Goal: Answer question/provide support: Share knowledge or assist other users

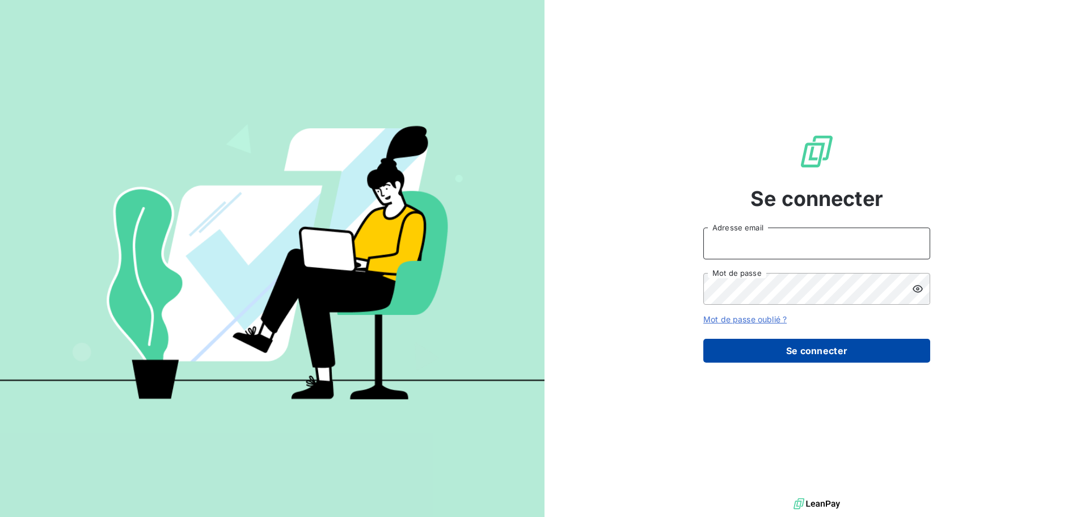
type input "[EMAIL_ADDRESS][DOMAIN_NAME]"
click at [792, 350] on button "Se connecter" at bounding box center [816, 351] width 227 height 24
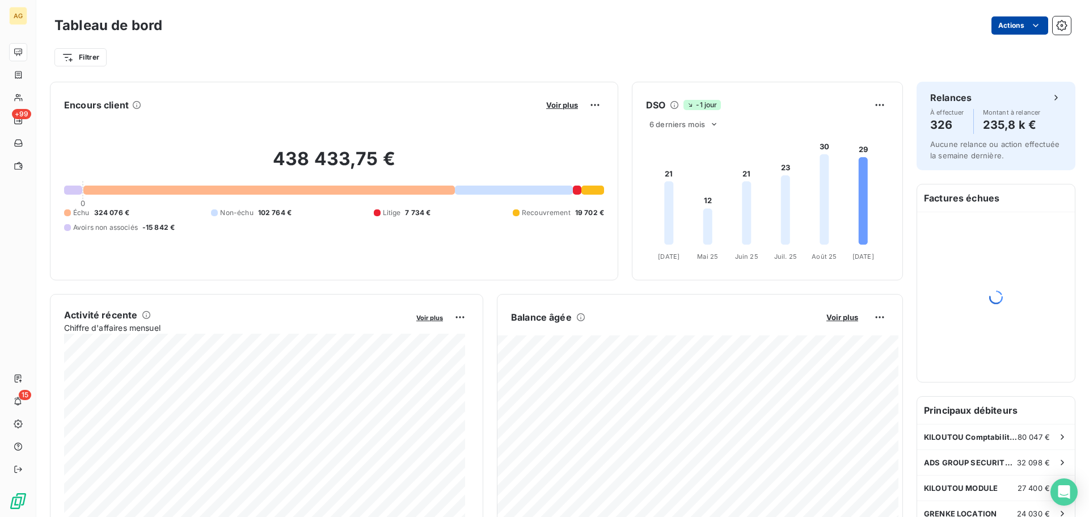
click at [1017, 27] on html "AG +99 15 Tableau de bord Actions Filtrer Encours client Voir plus 438 433,75 €…" at bounding box center [544, 258] width 1089 height 517
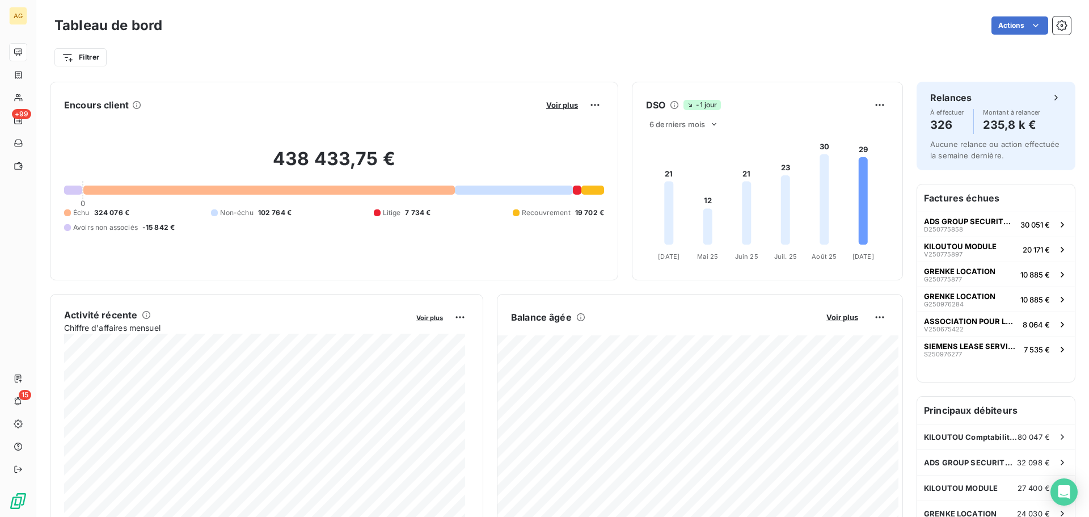
click at [1030, 25] on html "AG +99 15 Tableau de bord Actions Filtrer Encours client Voir plus 438 433,75 €…" at bounding box center [544, 258] width 1089 height 517
click at [995, 24] on html "AG +99 15 Tableau de bord Actions Exporter le tableau de bord Filtrer Encours c…" at bounding box center [544, 258] width 1089 height 517
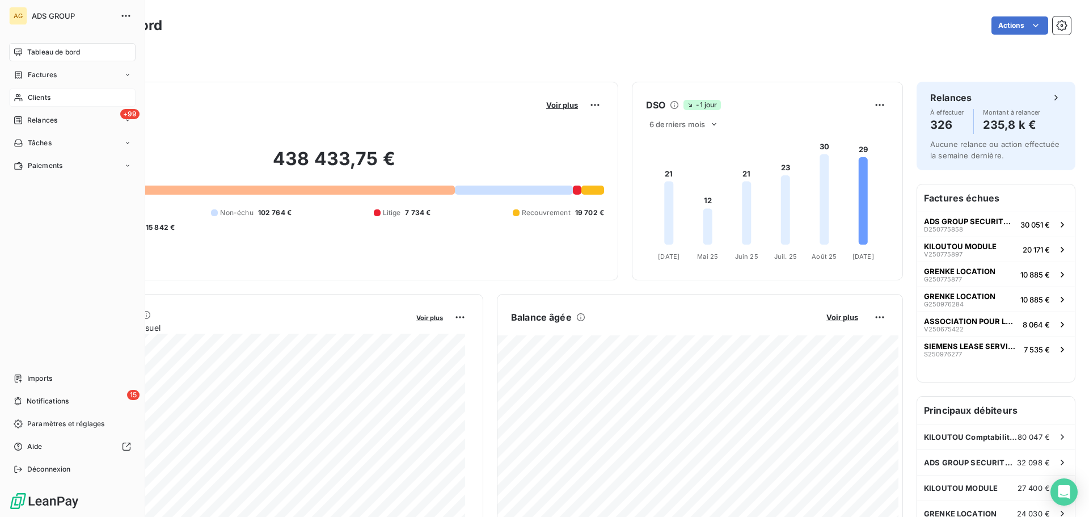
click at [20, 97] on icon at bounding box center [19, 97] width 10 height 9
click at [40, 96] on span "Clients" at bounding box center [39, 97] width 23 height 10
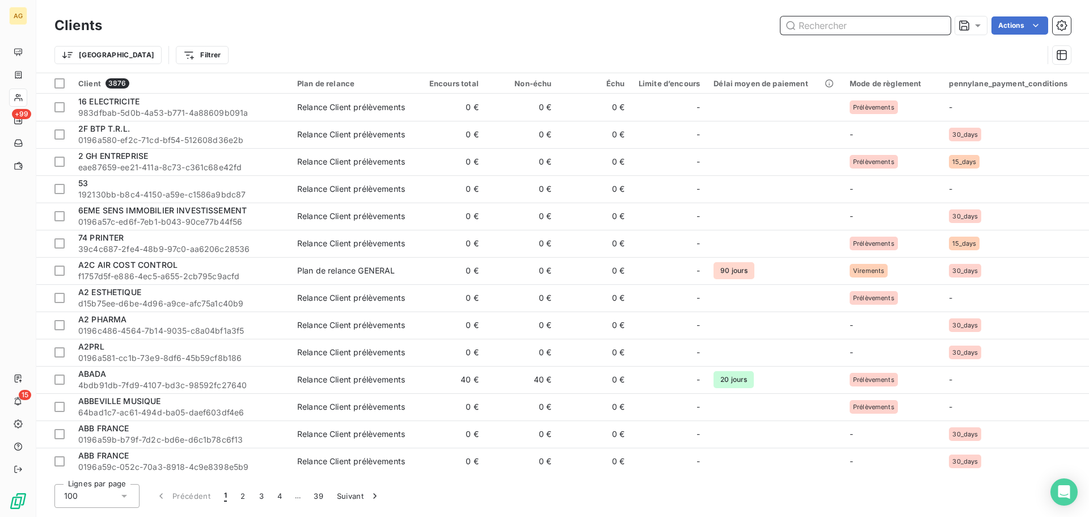
drag, startPoint x: 847, startPoint y: 22, endPoint x: 840, endPoint y: 25, distance: 7.6
click at [846, 22] on input "text" at bounding box center [865, 25] width 170 height 18
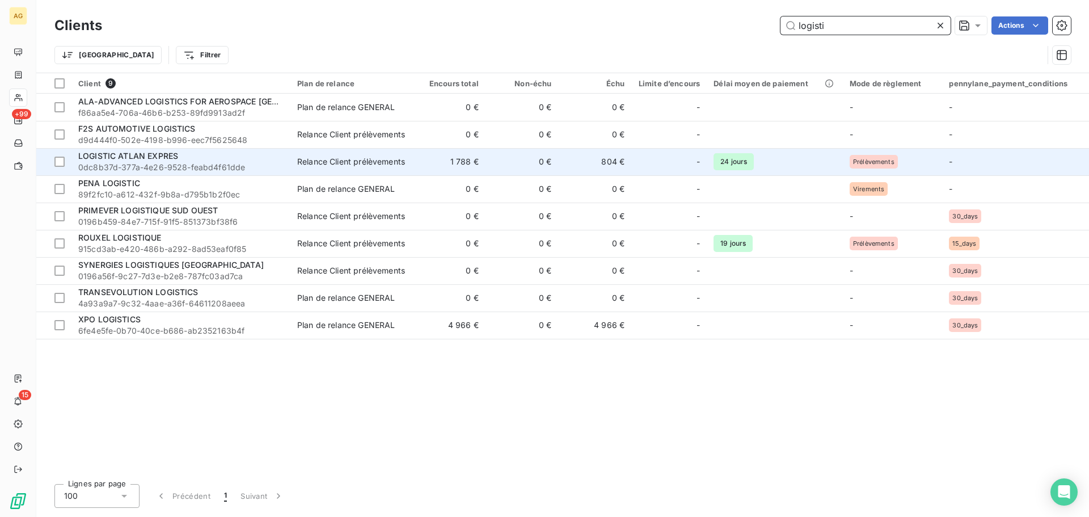
type input "logisti"
click at [175, 155] on span "LOGISTIC ATLAN EXPRES" at bounding box center [128, 156] width 100 height 10
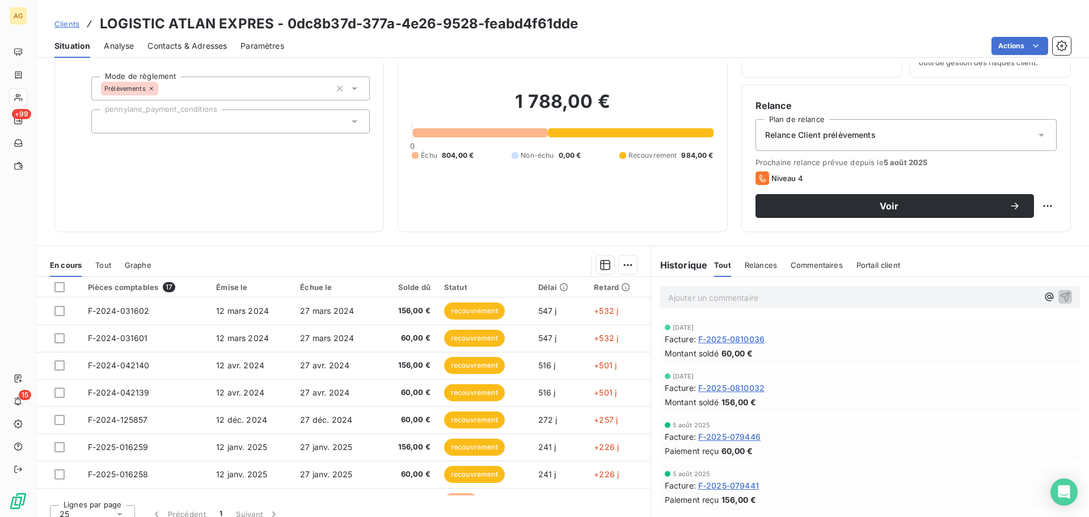
scroll to position [77, 0]
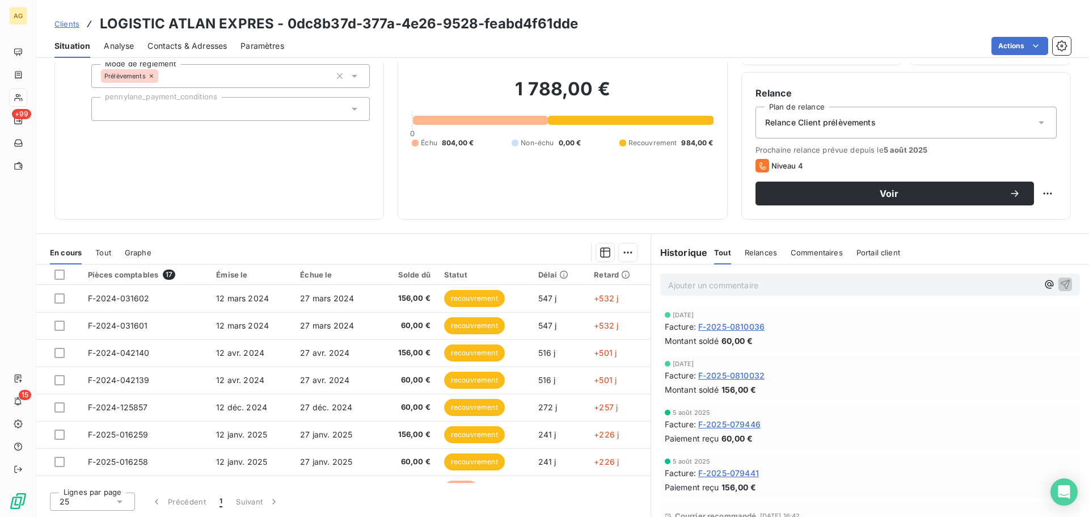
click at [103, 250] on span "Tout" at bounding box center [103, 252] width 16 height 9
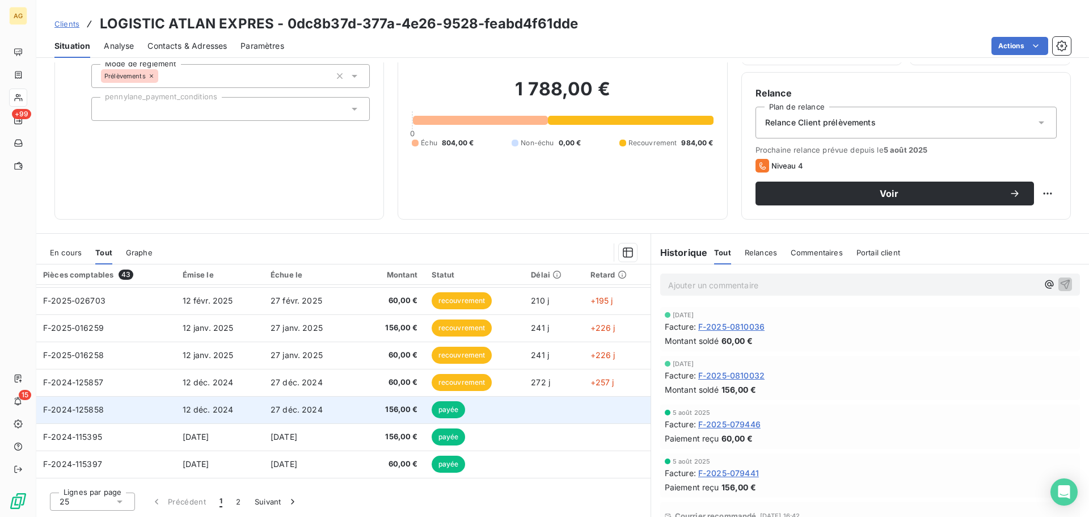
scroll to position [313, 0]
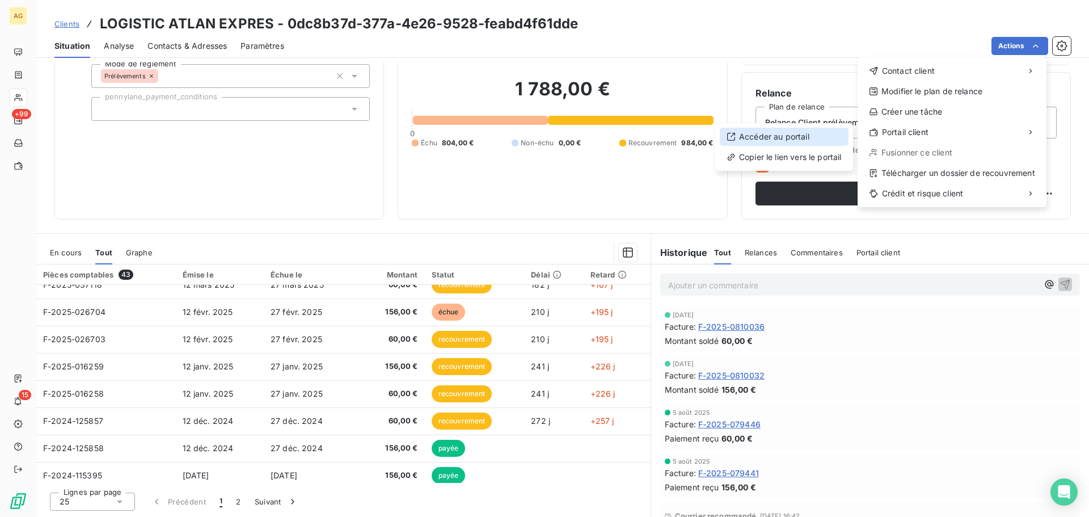
click at [768, 136] on div "Accéder au portail" at bounding box center [784, 137] width 129 height 18
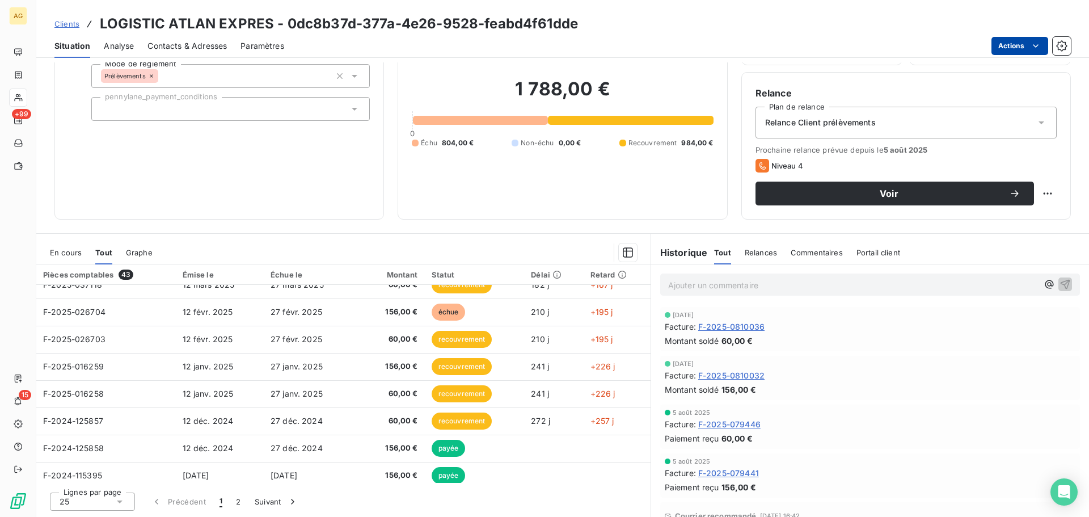
click at [1016, 45] on html "AG +99 15 Clients LOGISTIC ATLAN EXPRES - 0dc8b37d-377a-4e26-9528-feabd4f61dde …" at bounding box center [544, 258] width 1089 height 517
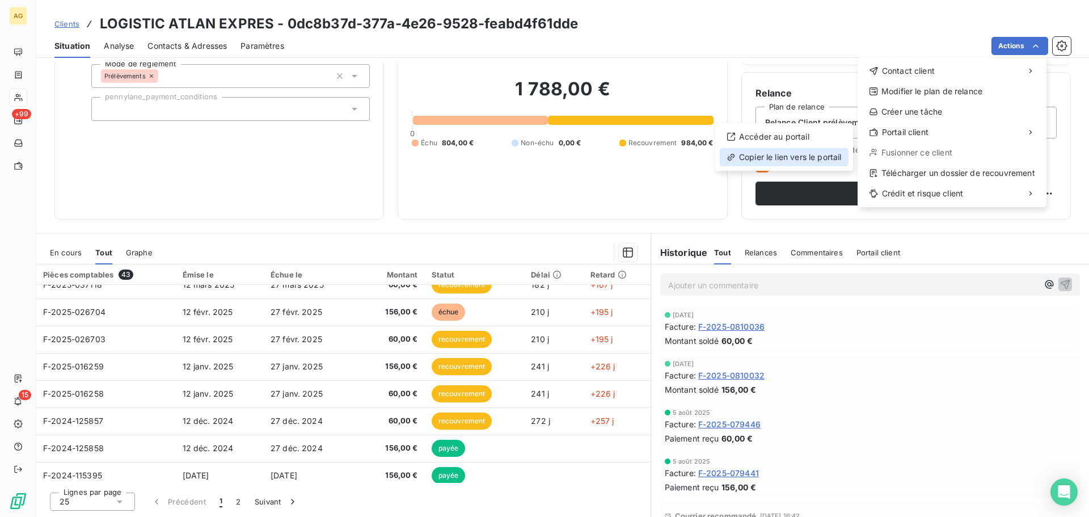
click at [780, 158] on div "Copier le lien vers le portail" at bounding box center [784, 157] width 129 height 18
